Goal: Find contact information: Find contact information

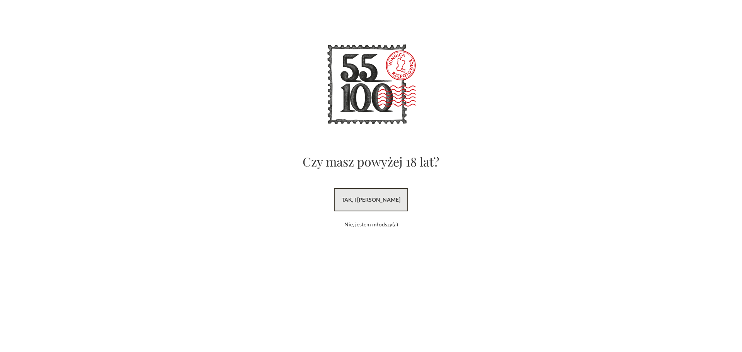
click at [365, 197] on link "tak, i [PERSON_NAME]" at bounding box center [371, 199] width 74 height 23
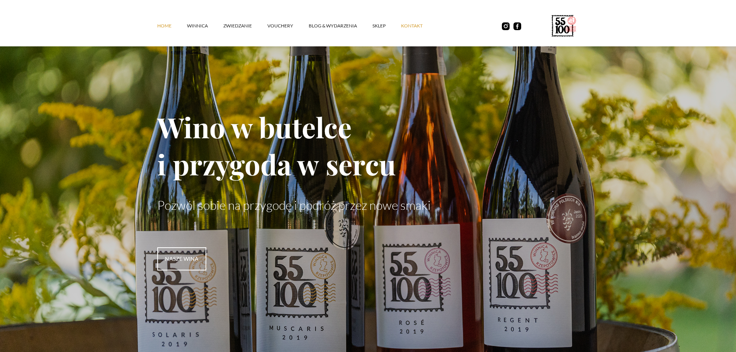
click at [428, 27] on link "kontakt" at bounding box center [419, 25] width 37 height 23
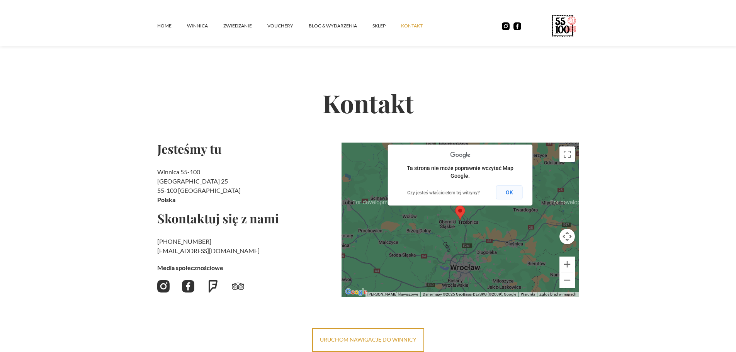
click at [497, 191] on button "OK" at bounding box center [509, 192] width 27 height 14
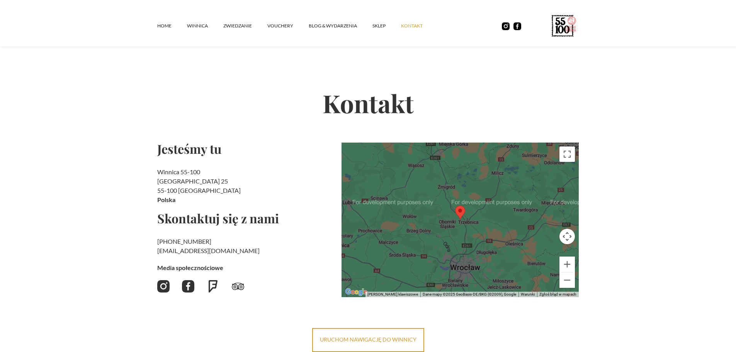
click at [282, 200] on h2 "Winnica 55-100 Rzepotowice 25 55-100 Trzebnica Polska" at bounding box center [246, 185] width 178 height 37
click at [187, 28] on link "winnica" at bounding box center [205, 25] width 36 height 23
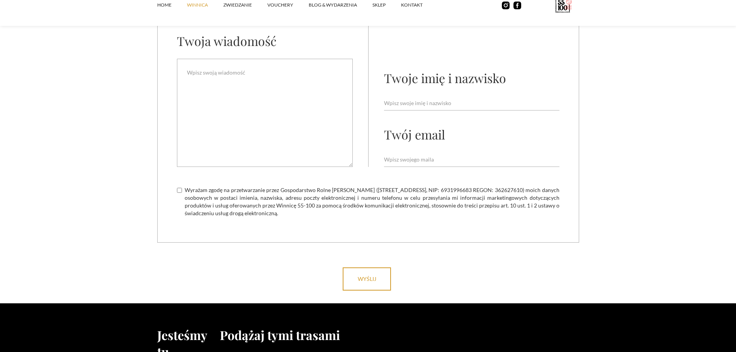
scroll to position [3283, 0]
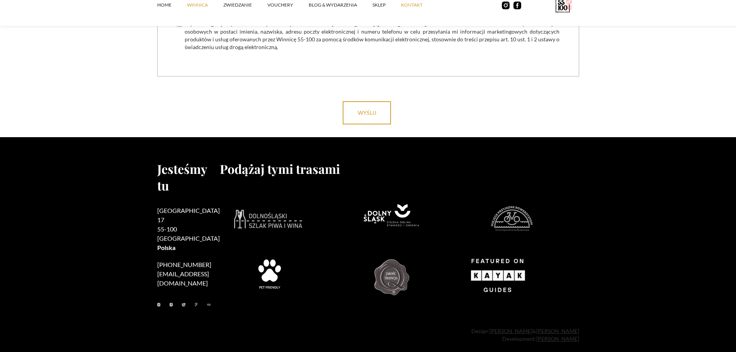
click at [415, 4] on link "kontakt" at bounding box center [419, 4] width 37 height 23
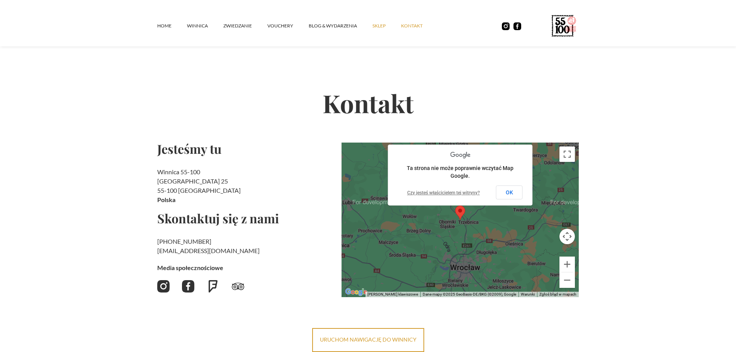
click at [376, 24] on link "SKLEP" at bounding box center [386, 25] width 29 height 23
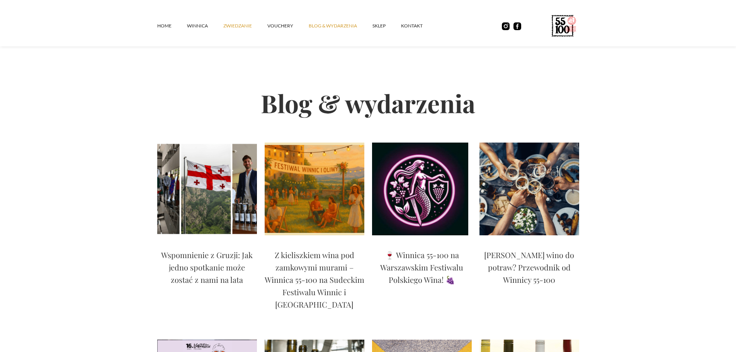
click at [229, 25] on link "ZWIEDZANIE" at bounding box center [245, 25] width 44 height 23
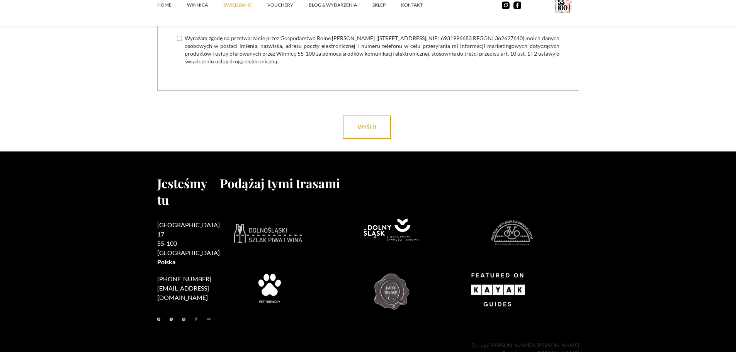
scroll to position [2420, 0]
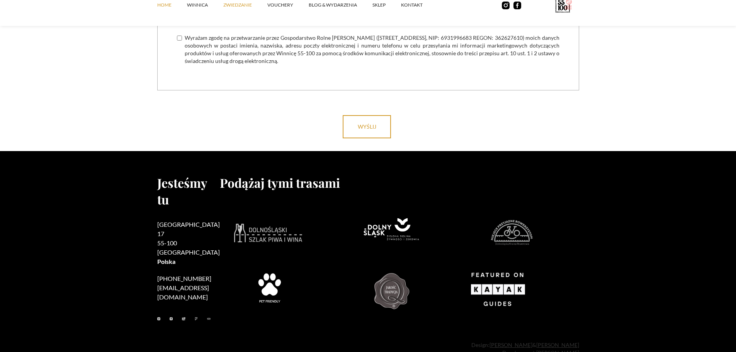
click at [160, 6] on link "Home" at bounding box center [172, 4] width 30 height 23
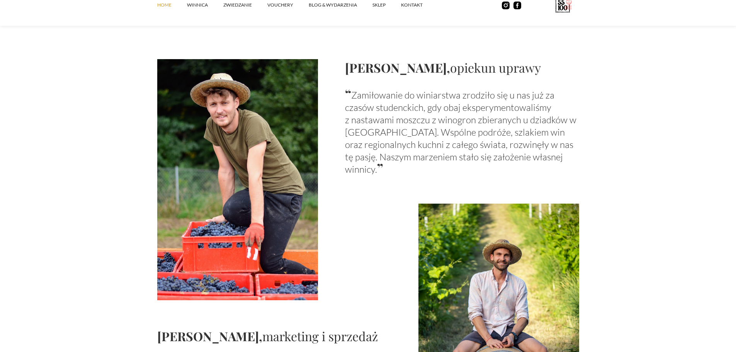
scroll to position [695, 0]
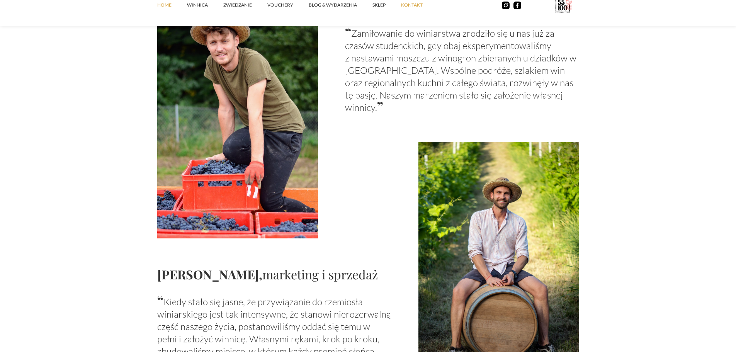
click at [421, 3] on link "kontakt" at bounding box center [419, 4] width 37 height 23
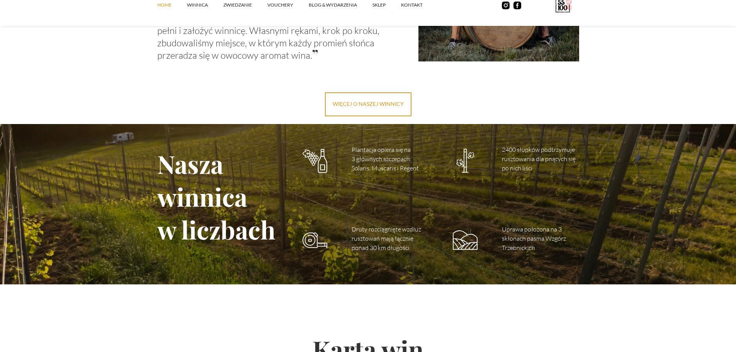
scroll to position [1004, 0]
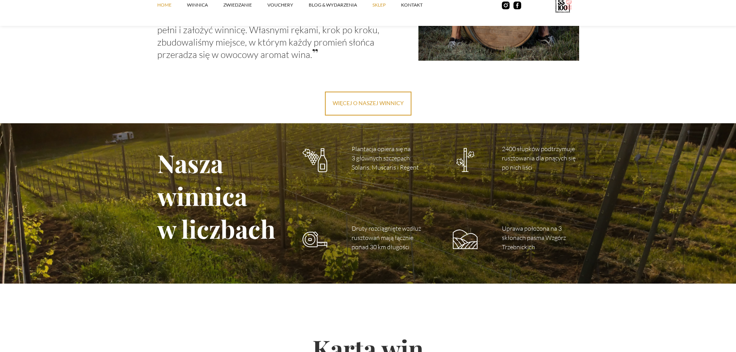
click at [373, 10] on link "SKLEP" at bounding box center [386, 4] width 29 height 23
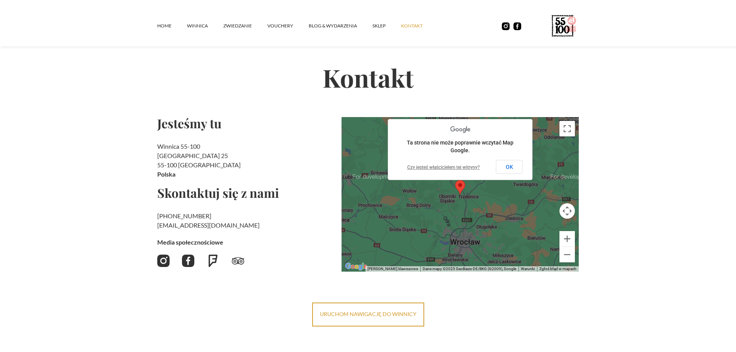
scroll to position [39, 0]
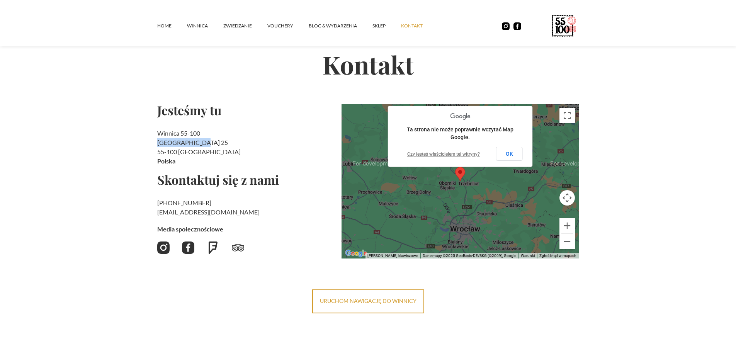
drag, startPoint x: 157, startPoint y: 145, endPoint x: 212, endPoint y: 146, distance: 54.5
click at [212, 146] on h2 "Winnica 55-100 [STREET_ADDRESS]" at bounding box center [246, 147] width 178 height 37
copy h2 "[GEOGRAPHIC_DATA] 25"
drag, startPoint x: 177, startPoint y: 153, endPoint x: 147, endPoint y: 153, distance: 30.5
click at [147, 153] on section "Kontakt Jesteśmy tu Winnica 55-100 Rzepotowice 25 55-100 Trzebnica Polska Skont…" at bounding box center [368, 149] width 736 height 327
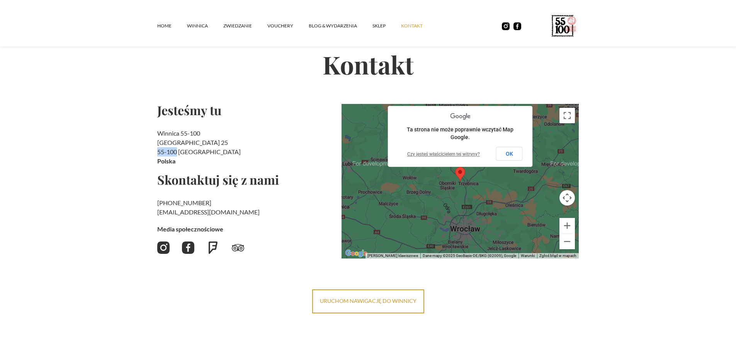
copy h2 "55-100"
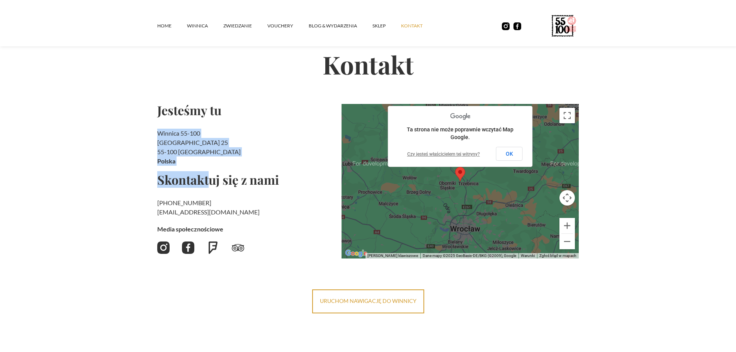
drag, startPoint x: 157, startPoint y: 132, endPoint x: 207, endPoint y: 169, distance: 62.2
click at [207, 169] on div "Jesteśmy tu Winnica 55-100 Rzepotowice 25 55-100 Trzebnica Polska Skontaktuj si…" at bounding box center [246, 181] width 178 height 155
click at [186, 146] on h2 "Winnica 55-100 Rzepotowice 25 55-100 Trzebnica Polska" at bounding box center [246, 147] width 178 height 37
drag, startPoint x: 157, startPoint y: 142, endPoint x: 215, endPoint y: 151, distance: 58.3
click at [215, 151] on section "Kontakt Jesteśmy tu Winnica 55-100 Rzepotowice 25 55-100 Trzebnica Polska Skont…" at bounding box center [368, 149] width 736 height 327
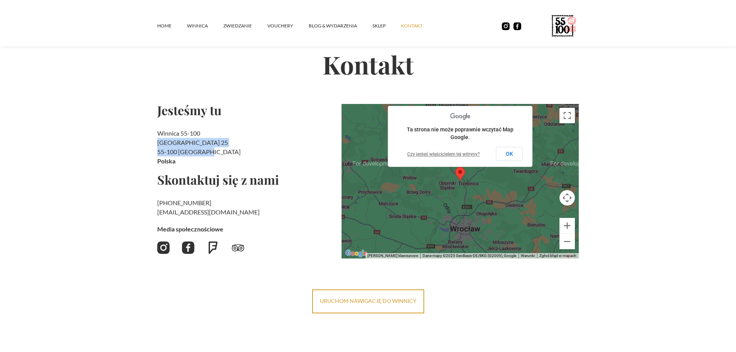
copy h2 "Rzepotowice 25 55-100 Trzebnica"
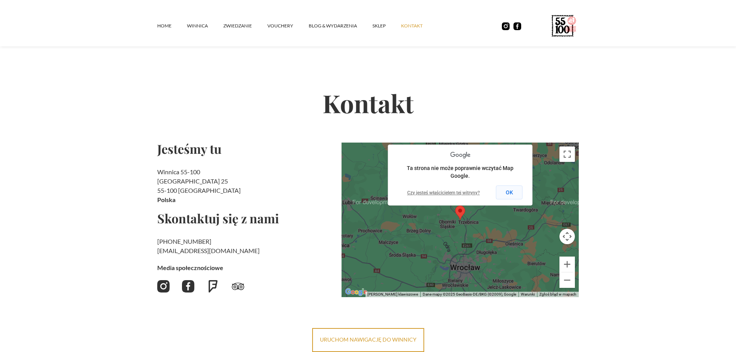
click at [515, 192] on button "OK" at bounding box center [509, 192] width 27 height 14
